Goal: Check status

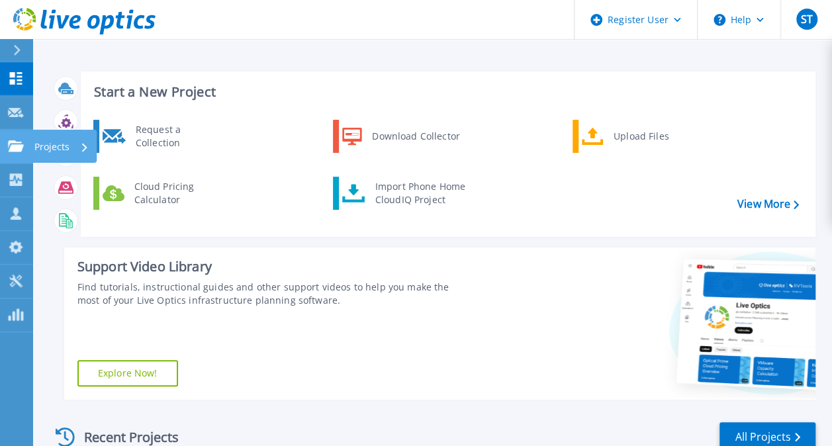
click at [13, 140] on icon at bounding box center [16, 145] width 16 height 11
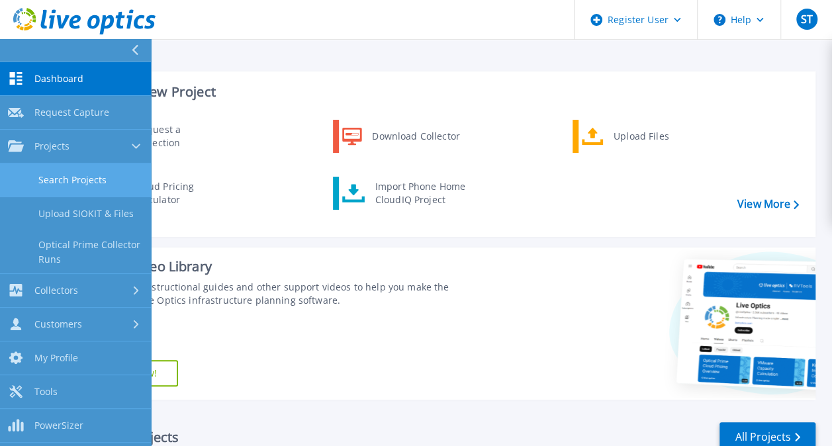
click at [66, 183] on link "Search Projects" at bounding box center [75, 180] width 151 height 34
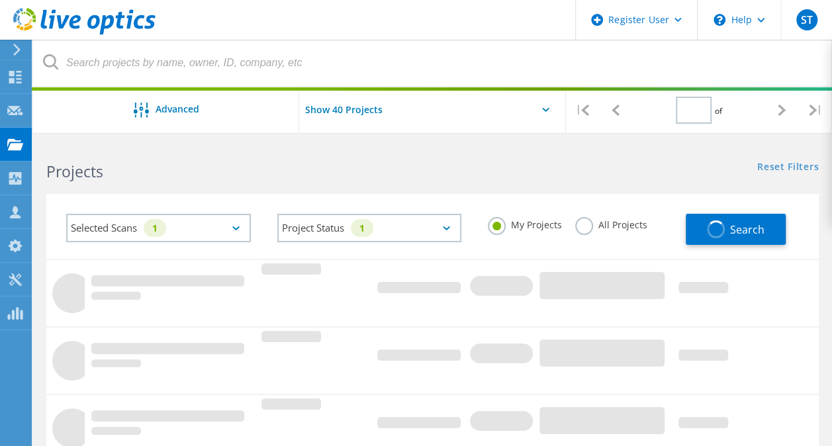
type input "1"
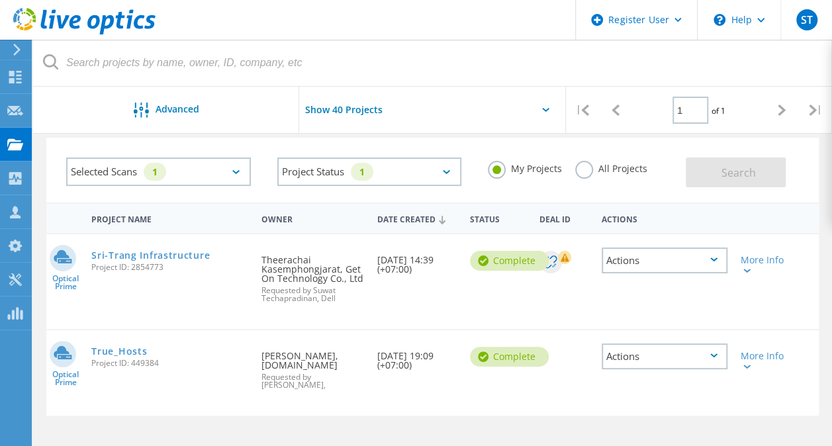
scroll to position [87, 0]
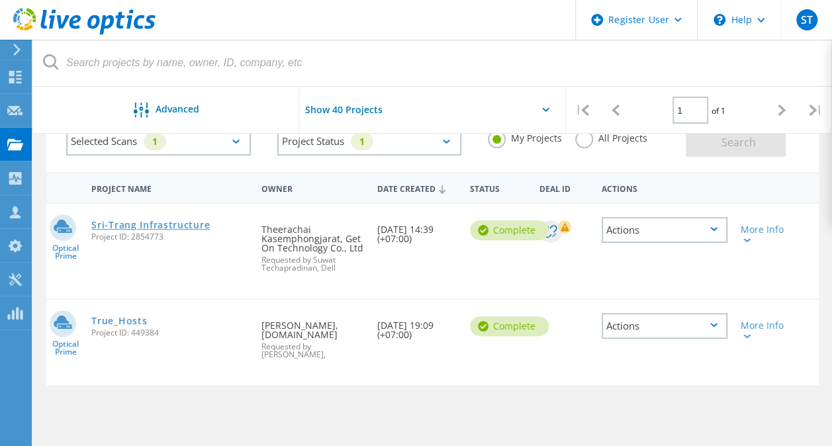
click at [191, 226] on link "Sri-Trang Infrastructure" at bounding box center [150, 224] width 118 height 9
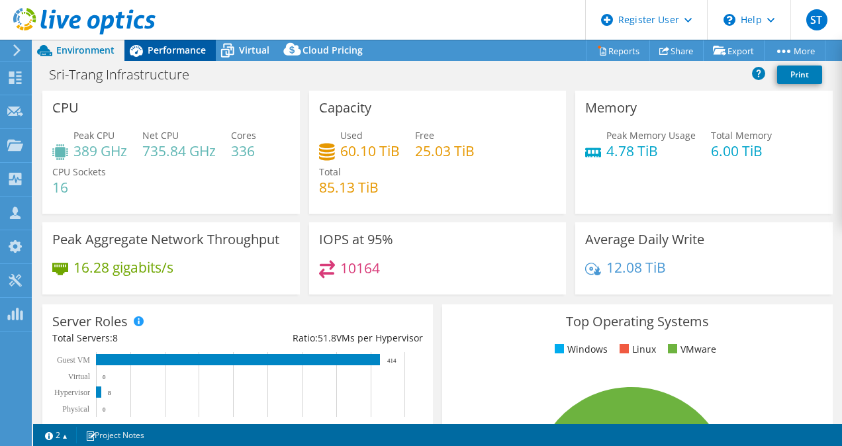
click at [192, 48] on span "Performance" at bounding box center [177, 50] width 58 height 13
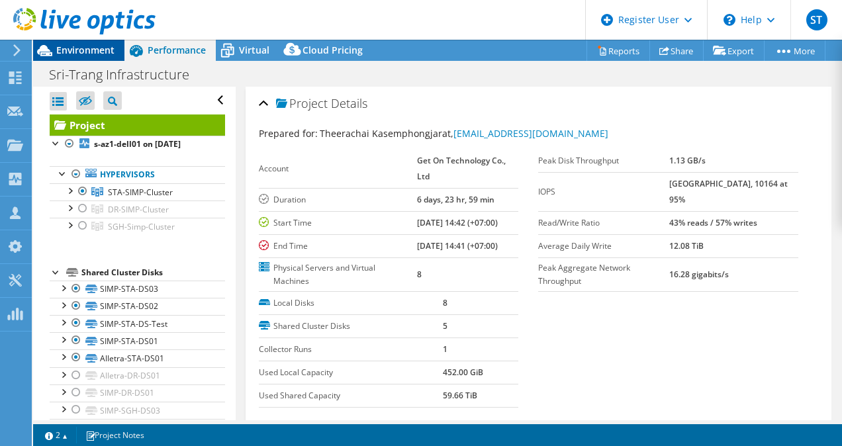
click at [95, 44] on span "Environment" at bounding box center [85, 50] width 58 height 13
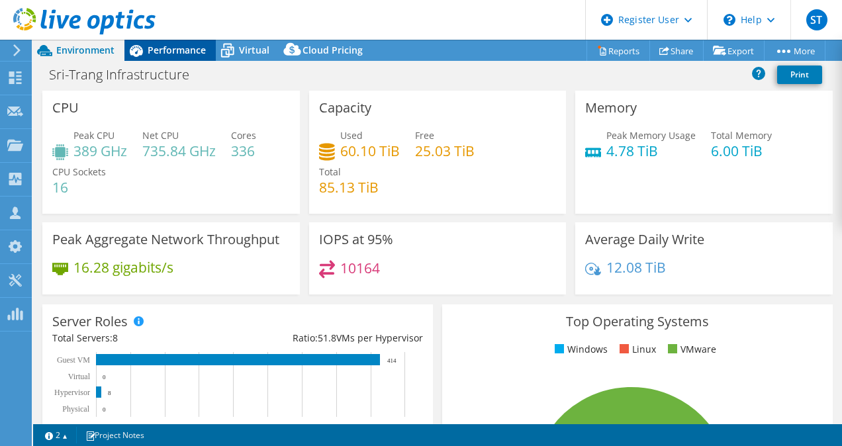
click at [165, 46] on span "Performance" at bounding box center [177, 50] width 58 height 13
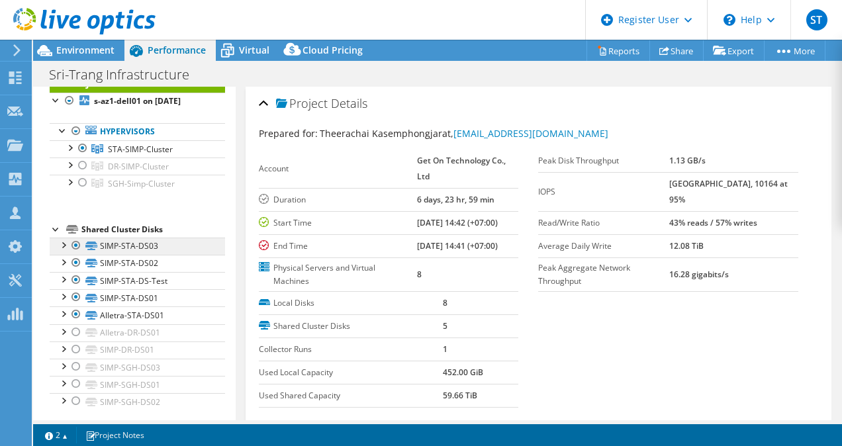
scroll to position [46, 0]
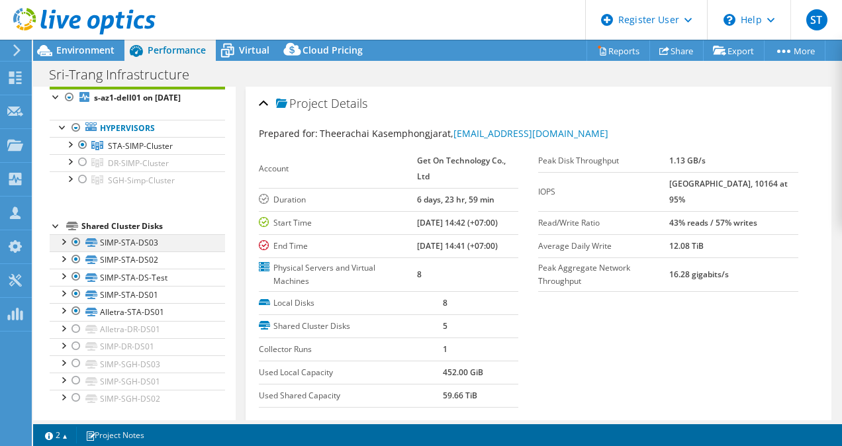
click at [66, 237] on div at bounding box center [62, 240] width 13 height 13
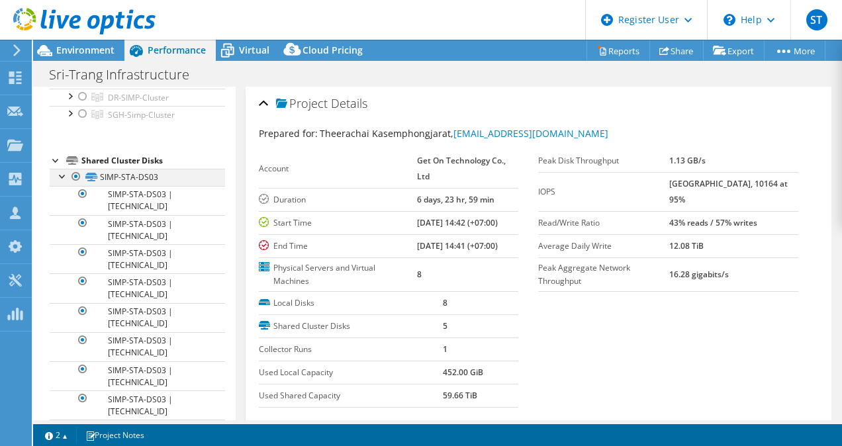
scroll to position [111, 0]
click at [64, 176] on div at bounding box center [62, 175] width 13 height 13
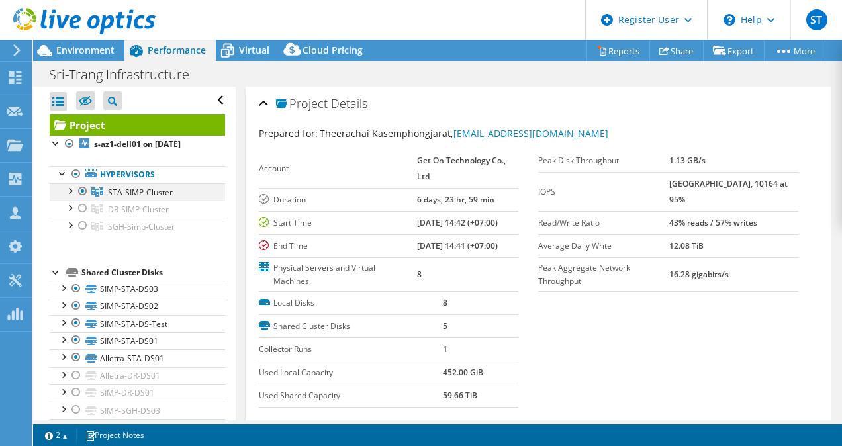
click at [71, 188] on div at bounding box center [69, 189] width 13 height 13
